Goal: Navigation & Orientation: Find specific page/section

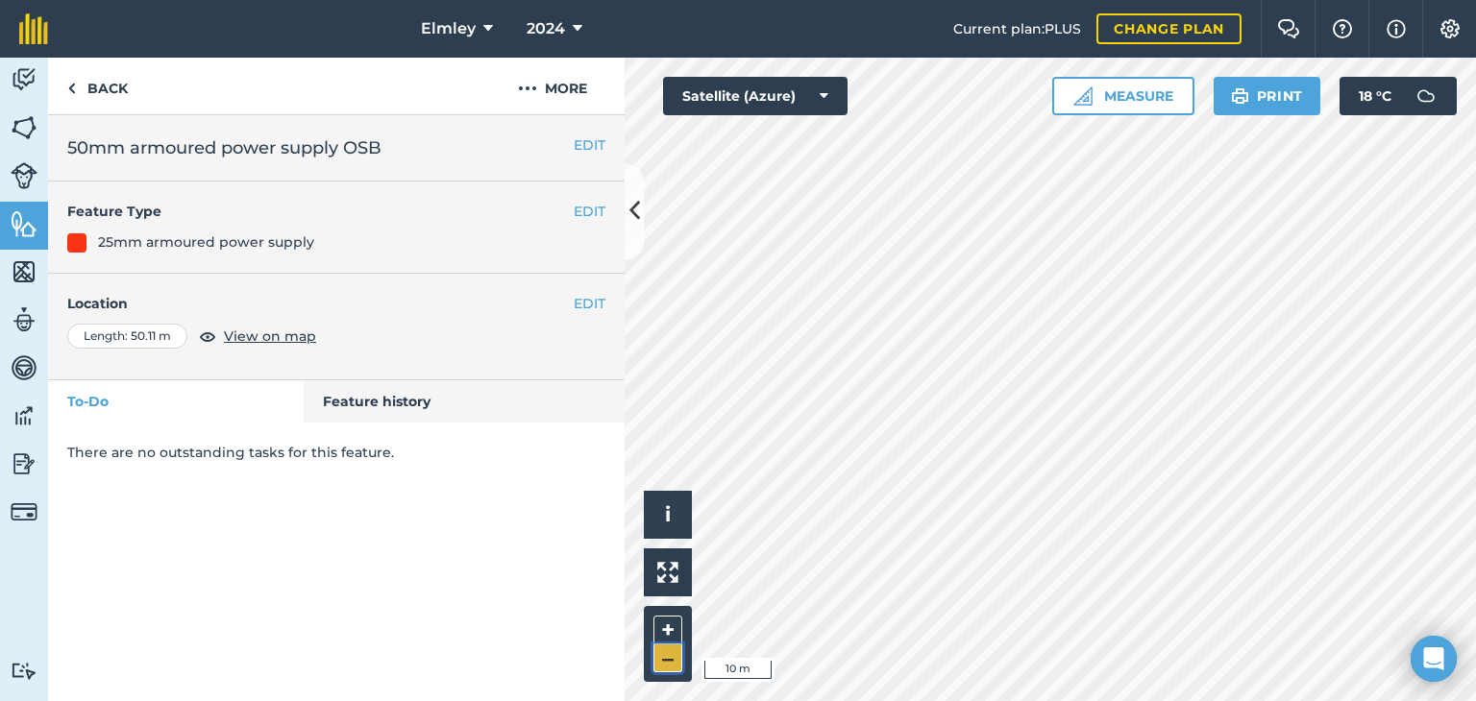
click at [670, 651] on button "–" at bounding box center [667, 659] width 29 height 28
